Goal: Transaction & Acquisition: Purchase product/service

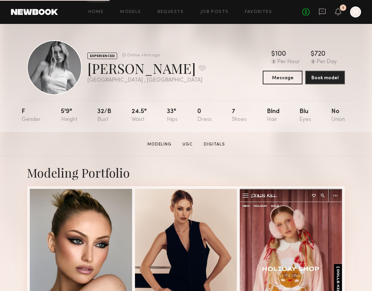
click at [354, 11] on div at bounding box center [355, 11] width 11 height 11
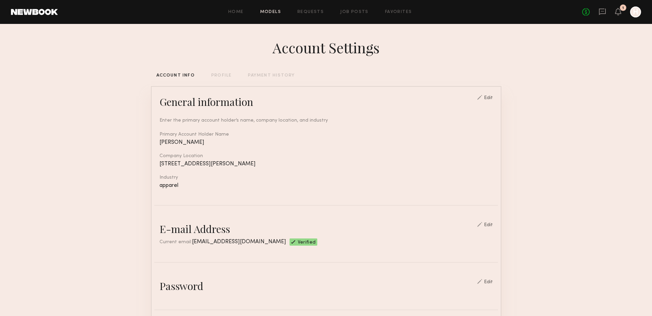
click at [280, 11] on link "Models" at bounding box center [270, 12] width 21 height 4
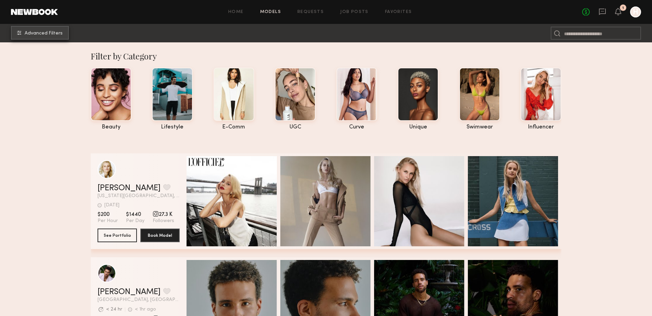
click at [56, 32] on span "Advanced Filters" at bounding box center [44, 33] width 38 height 5
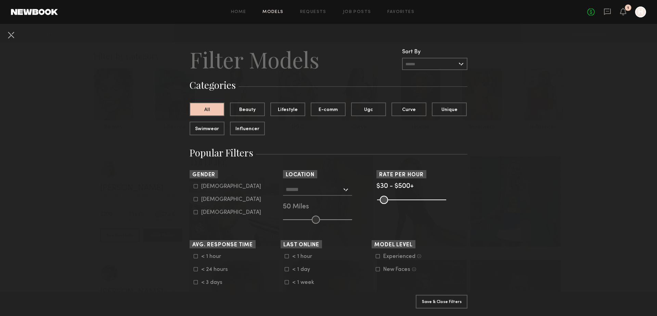
click at [194, 199] on icon at bounding box center [196, 199] width 4 height 4
type input "**"
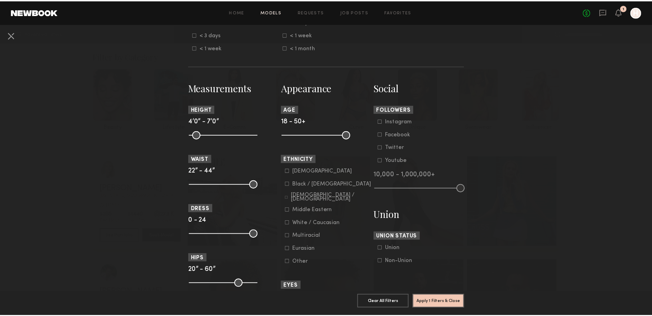
scroll to position [251, 0]
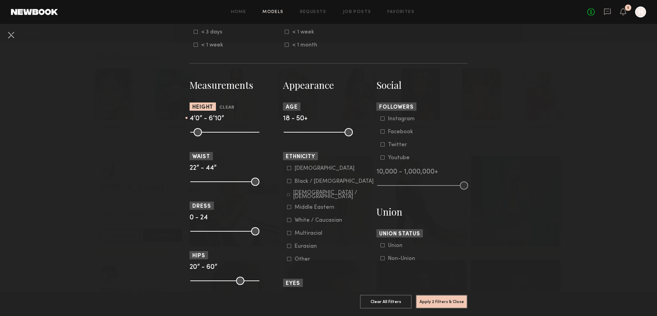
drag, startPoint x: 249, startPoint y: 132, endPoint x: 222, endPoint y: 137, distance: 27.5
click at [226, 136] on input "range" at bounding box center [224, 132] width 69 height 8
type input "**"
click at [227, 134] on input "range" at bounding box center [224, 132] width 69 height 8
drag, startPoint x: 194, startPoint y: 130, endPoint x: 220, endPoint y: 138, distance: 27.7
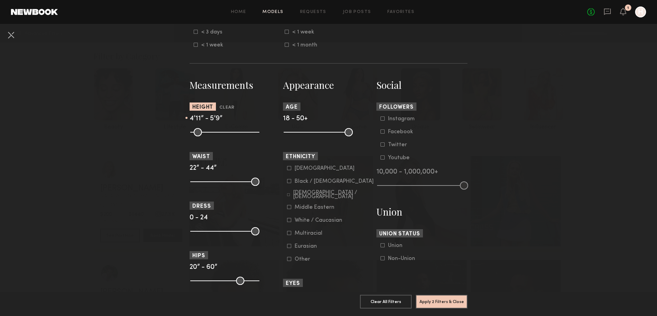
click at [220, 136] on input "range" at bounding box center [224, 132] width 69 height 8
click at [220, 138] on section "Measurements Height Clear 5’5” - 5’9” Waist 22” - 44” Dress 0 - 24 Hips 20” - 6…" at bounding box center [235, 278] width 91 height 399
drag, startPoint x: 220, startPoint y: 138, endPoint x: 217, endPoint y: 137, distance: 3.4
click at [217, 137] on section "Measurements Height Clear 5’5” - 5’9” Waist 22” - 44” Dress 0 - 24 Hips 20” - 6…" at bounding box center [235, 278] width 91 height 399
drag, startPoint x: 219, startPoint y: 131, endPoint x: 223, endPoint y: 132, distance: 4.6
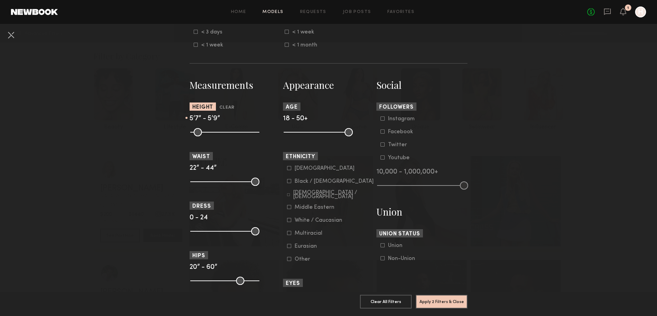
type input "**"
click at [223, 132] on input "range" at bounding box center [224, 132] width 69 height 8
drag, startPoint x: 247, startPoint y: 179, endPoint x: 202, endPoint y: 182, distance: 45.3
click at [202, 182] on common-range-minmax at bounding box center [224, 181] width 69 height 8
drag, startPoint x: 252, startPoint y: 180, endPoint x: 198, endPoint y: 182, distance: 54.8
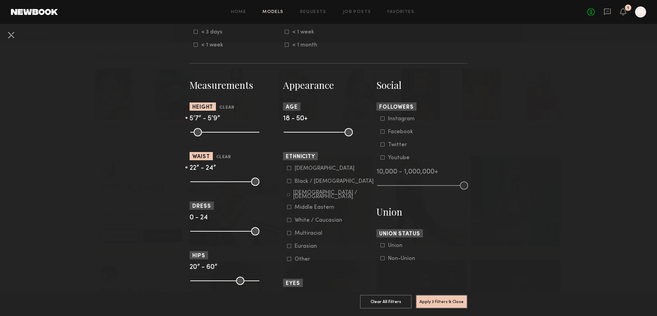
type input "**"
click at [198, 182] on input "range" at bounding box center [224, 182] width 69 height 8
drag, startPoint x: 250, startPoint y: 281, endPoint x: 216, endPoint y: 283, distance: 34.3
type input "**"
click at [216, 283] on input "range" at bounding box center [224, 281] width 69 height 8
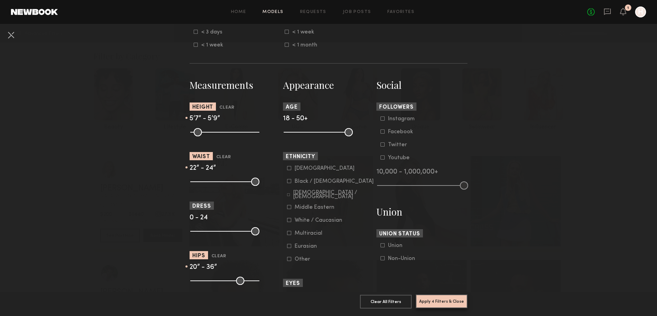
click at [431, 300] on button "Apply 4 Filters & Close" at bounding box center [442, 302] width 52 height 14
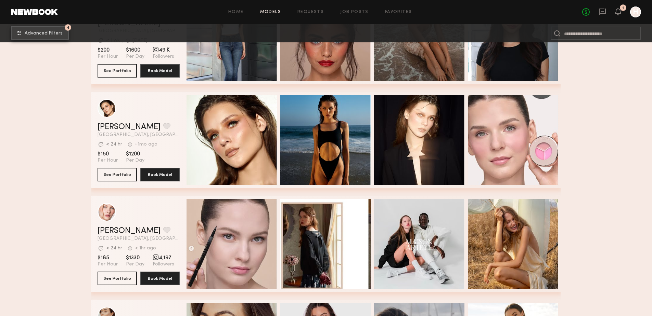
scroll to position [1129, 0]
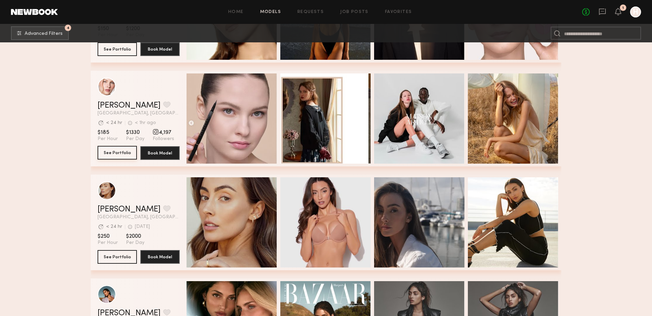
click at [120, 157] on button "See Portfolio" at bounding box center [116, 153] width 39 height 14
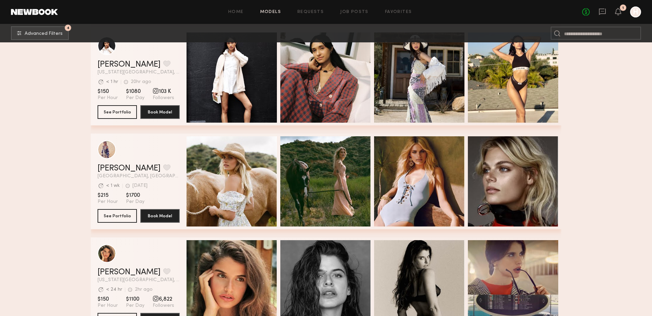
scroll to position [1882, 0]
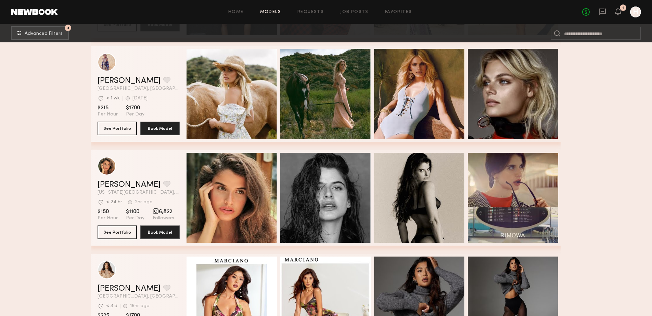
click at [159, 91] on span "[GEOGRAPHIC_DATA], [GEOGRAPHIC_DATA]" at bounding box center [138, 89] width 82 height 5
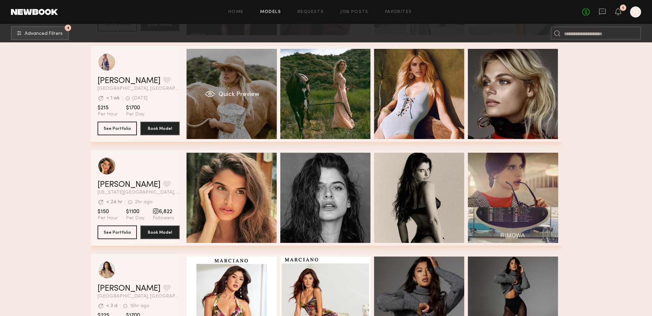
click at [197, 111] on div "Quick Preview" at bounding box center [231, 94] width 90 height 90
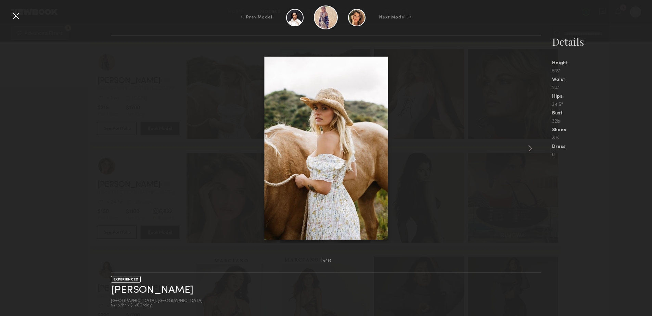
click at [18, 19] on div at bounding box center [15, 15] width 11 height 11
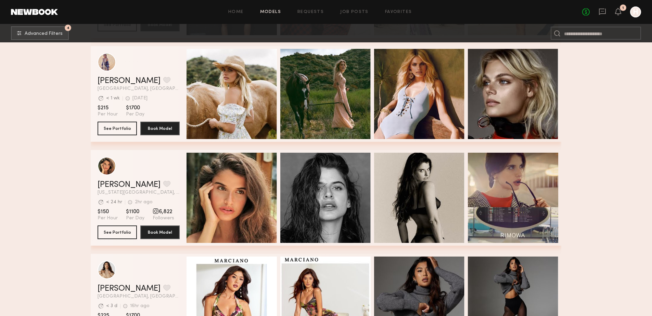
click at [169, 84] on div "Kristin K. Favorite" at bounding box center [138, 81] width 82 height 8
click at [127, 125] on button "See Portfolio" at bounding box center [116, 128] width 39 height 14
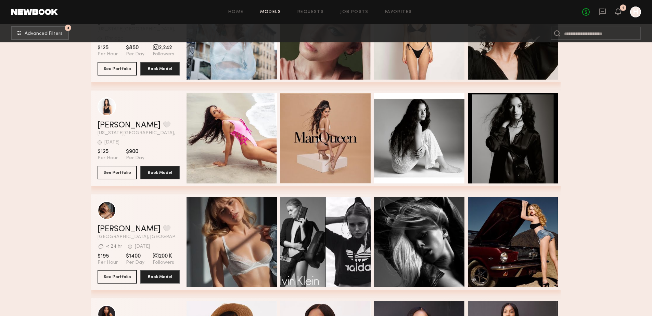
scroll to position [4241, 0]
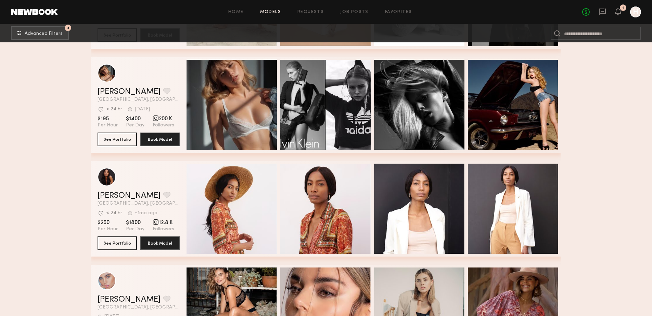
click at [162, 82] on div "grid" at bounding box center [138, 73] width 82 height 18
click at [163, 86] on header "Alena S. Favorite Los Angeles, CA Avg. request response time < 24 hr 1d ago Las…" at bounding box center [138, 83] width 82 height 38
click at [115, 145] on button "See Portfolio" at bounding box center [116, 139] width 39 height 14
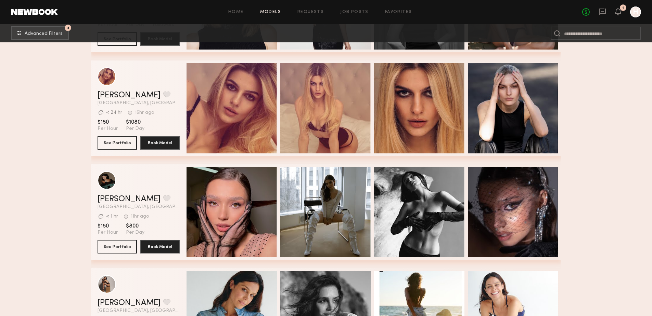
scroll to position [5621, 0]
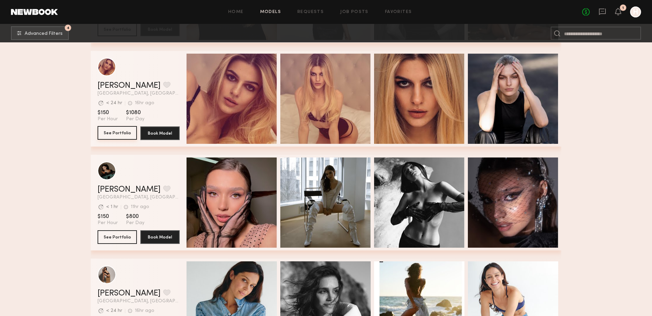
click at [111, 140] on button "See Portfolio" at bounding box center [116, 133] width 39 height 14
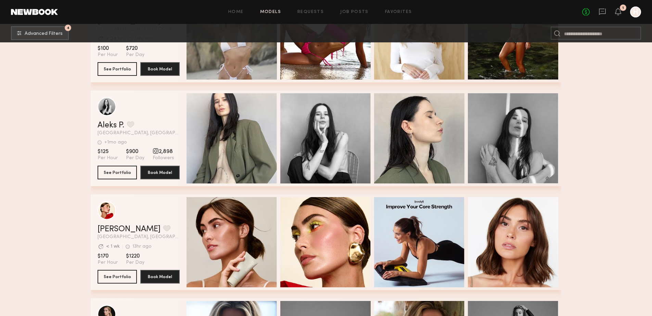
scroll to position [5872, 0]
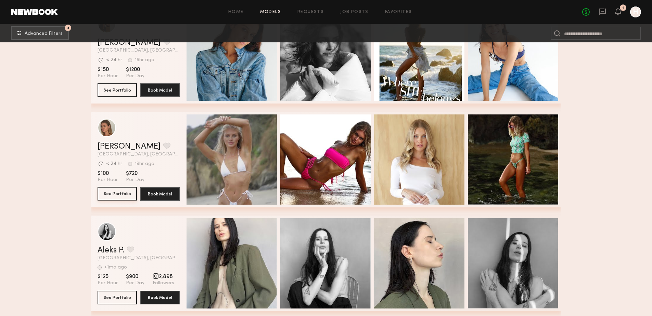
click at [125, 199] on button "See Portfolio" at bounding box center [116, 194] width 39 height 14
click at [95, 197] on div "Shannon U. Favorite Los Angeles, CA Avg. request response time < 24 hr 19hr ago…" at bounding box center [326, 160] width 470 height 96
click at [105, 197] on button "See Portfolio" at bounding box center [116, 194] width 39 height 14
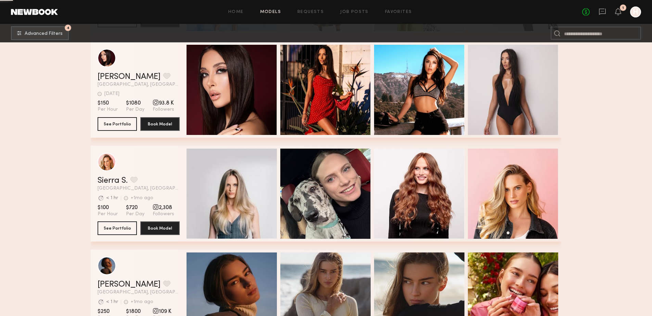
scroll to position [8355, 0]
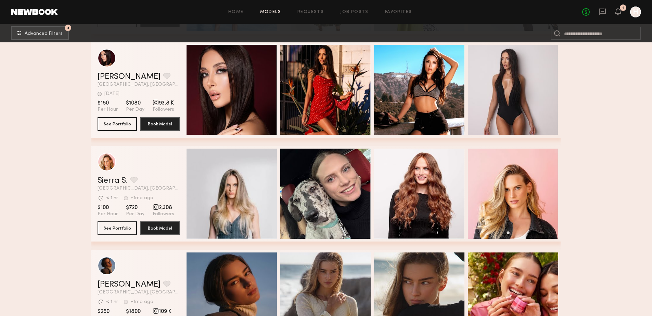
scroll to position [8355, 0]
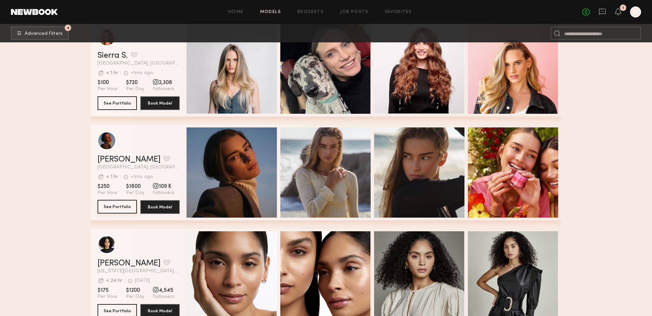
click at [127, 213] on button "See Portfolio" at bounding box center [116, 207] width 39 height 14
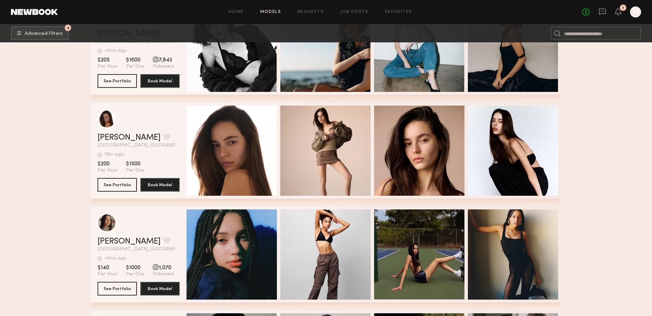
scroll to position [9107, 0]
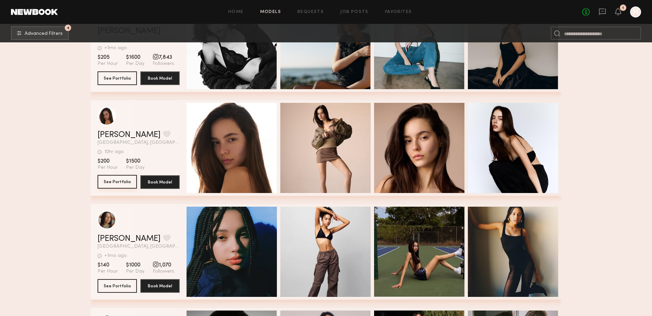
click at [118, 183] on button "See Portfolio" at bounding box center [116, 182] width 39 height 14
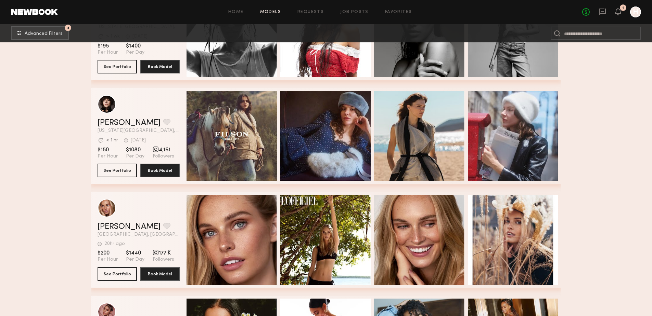
scroll to position [9973, 0]
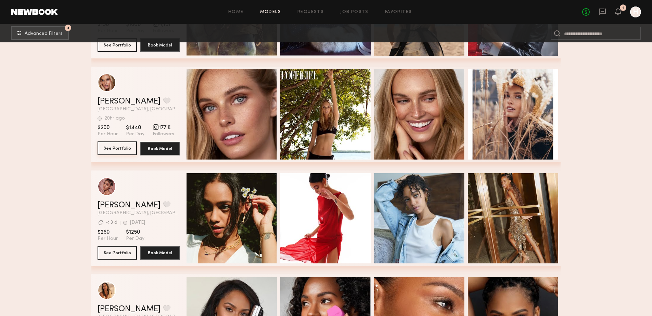
click at [113, 148] on button "See Portfolio" at bounding box center [116, 149] width 39 height 14
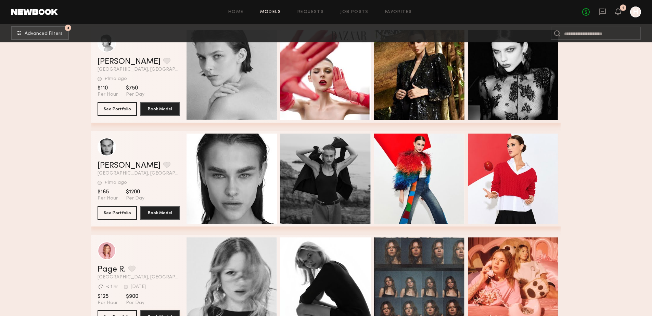
scroll to position [10970, 0]
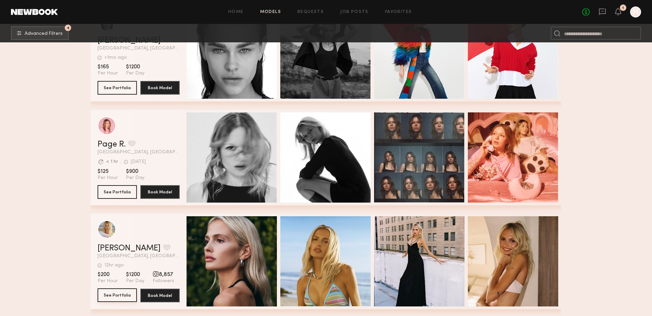
click at [114, 298] on button "See Portfolio" at bounding box center [116, 296] width 39 height 14
click at [119, 196] on button "See Portfolio" at bounding box center [116, 192] width 39 height 14
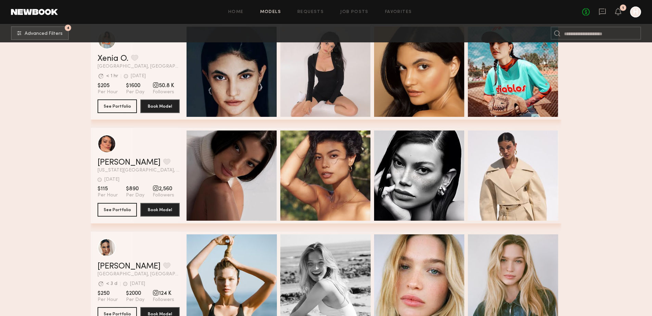
scroll to position [11597, 0]
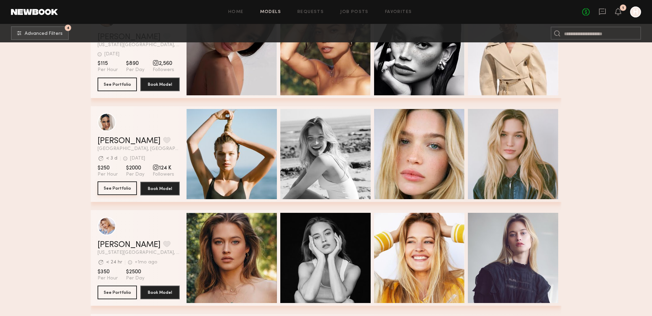
click at [118, 192] on button "See Portfolio" at bounding box center [116, 189] width 39 height 14
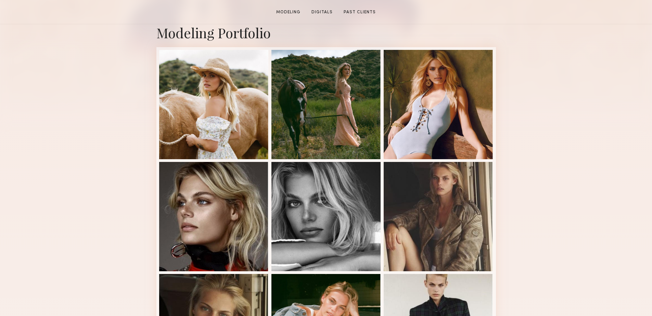
scroll to position [376, 0]
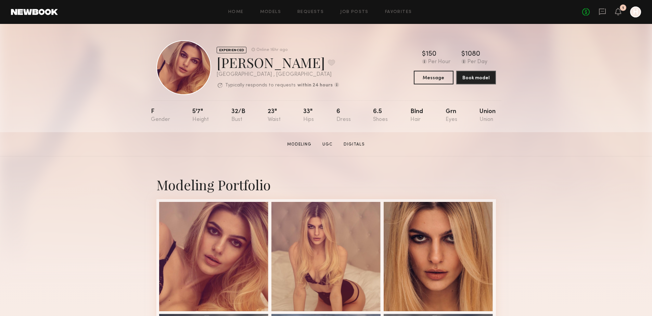
click at [566, 135] on section "Victoria H. Modeling UGC Digitals Message Book Model" at bounding box center [326, 144] width 652 height 24
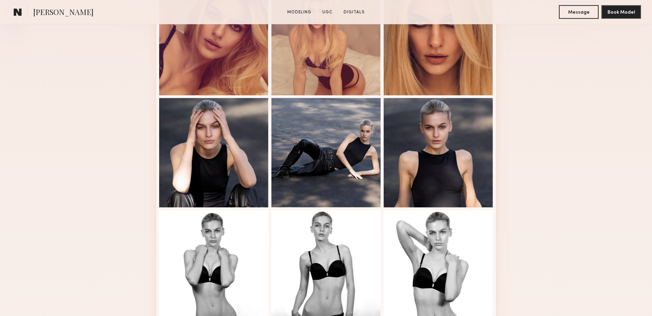
scroll to position [251, 0]
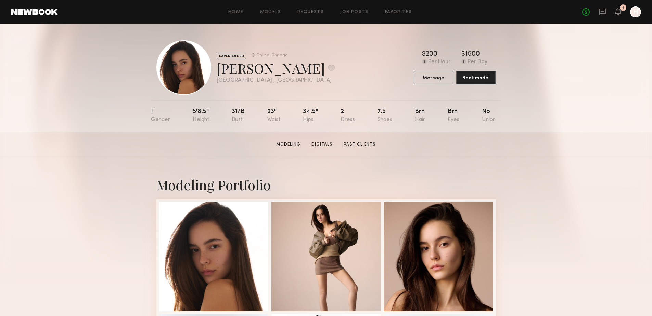
scroll to position [126, 0]
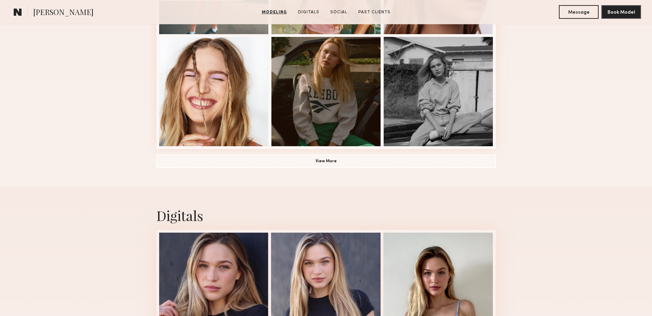
scroll to position [126, 0]
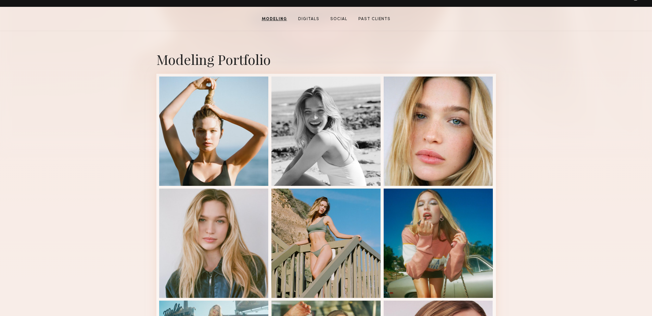
click at [558, 87] on div "Modeling Portfolio View More" at bounding box center [326, 297] width 652 height 533
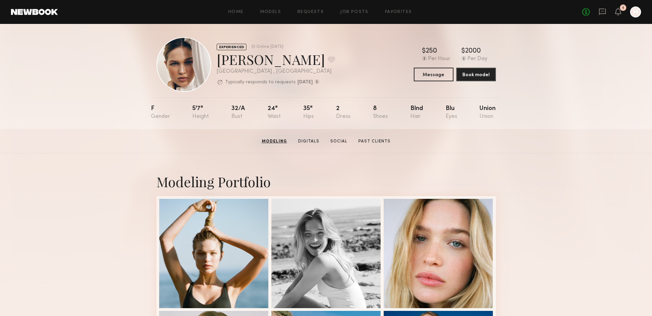
scroll to position [0, 0]
